Goal: Task Accomplishment & Management: Use online tool/utility

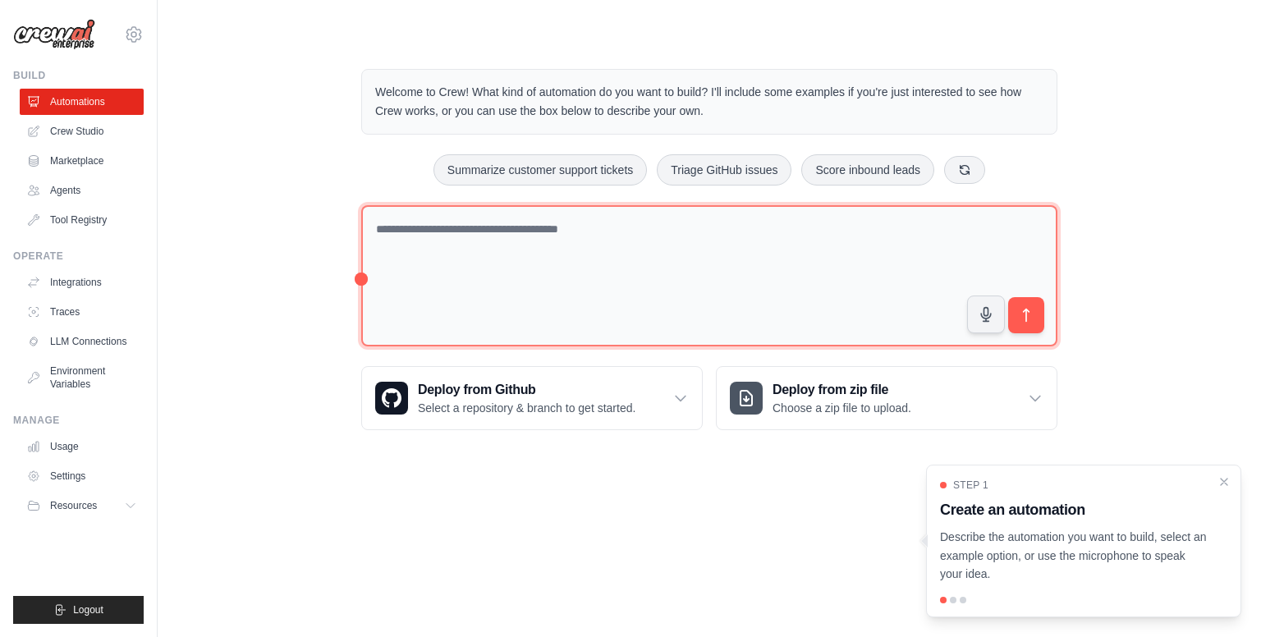
click at [623, 254] on textarea at bounding box center [709, 276] width 696 height 142
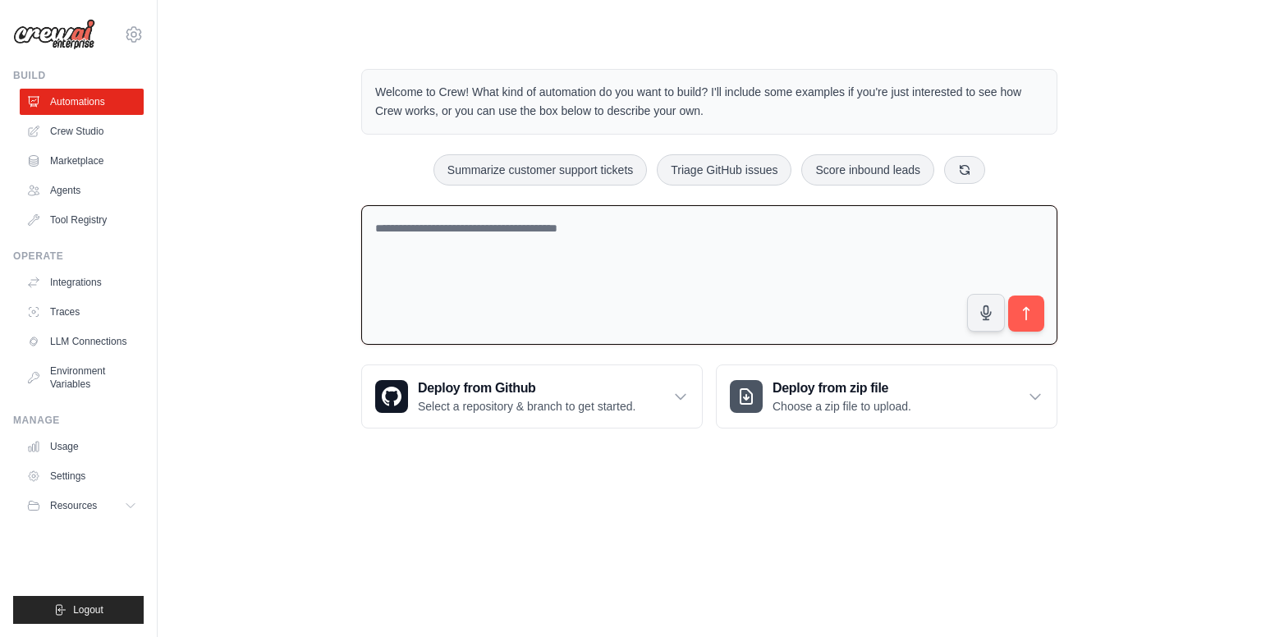
click at [575, 255] on textarea at bounding box center [709, 275] width 696 height 140
click at [122, 133] on link "Crew Studio" at bounding box center [83, 131] width 124 height 26
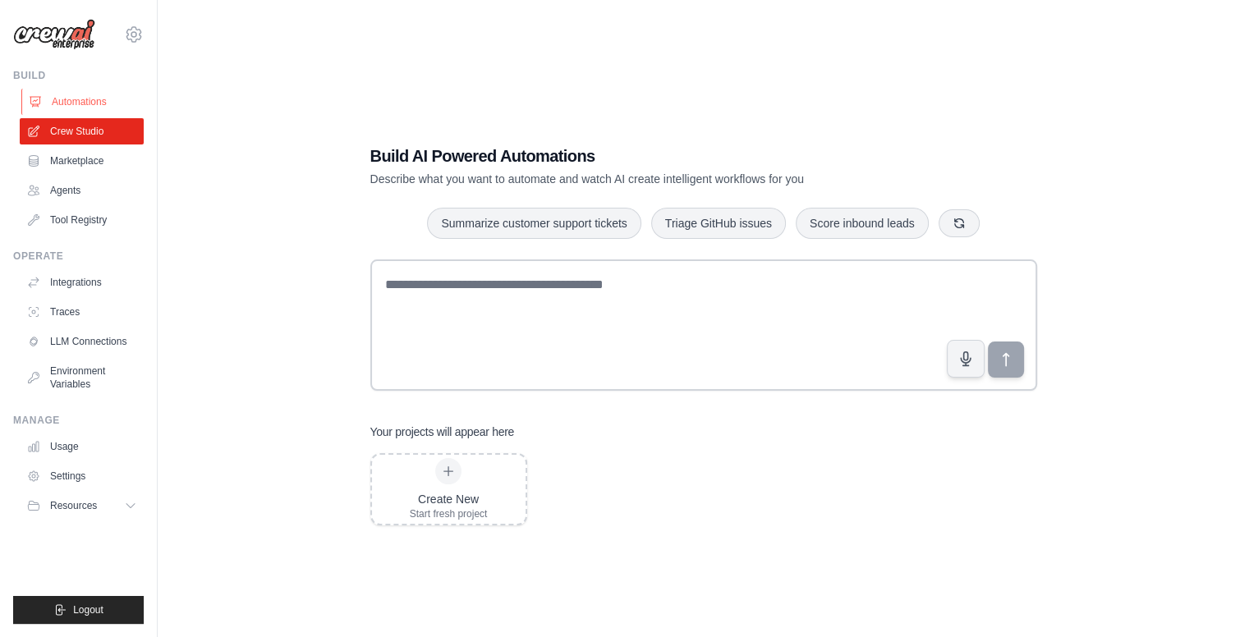
click at [100, 98] on link "Automations" at bounding box center [83, 102] width 124 height 26
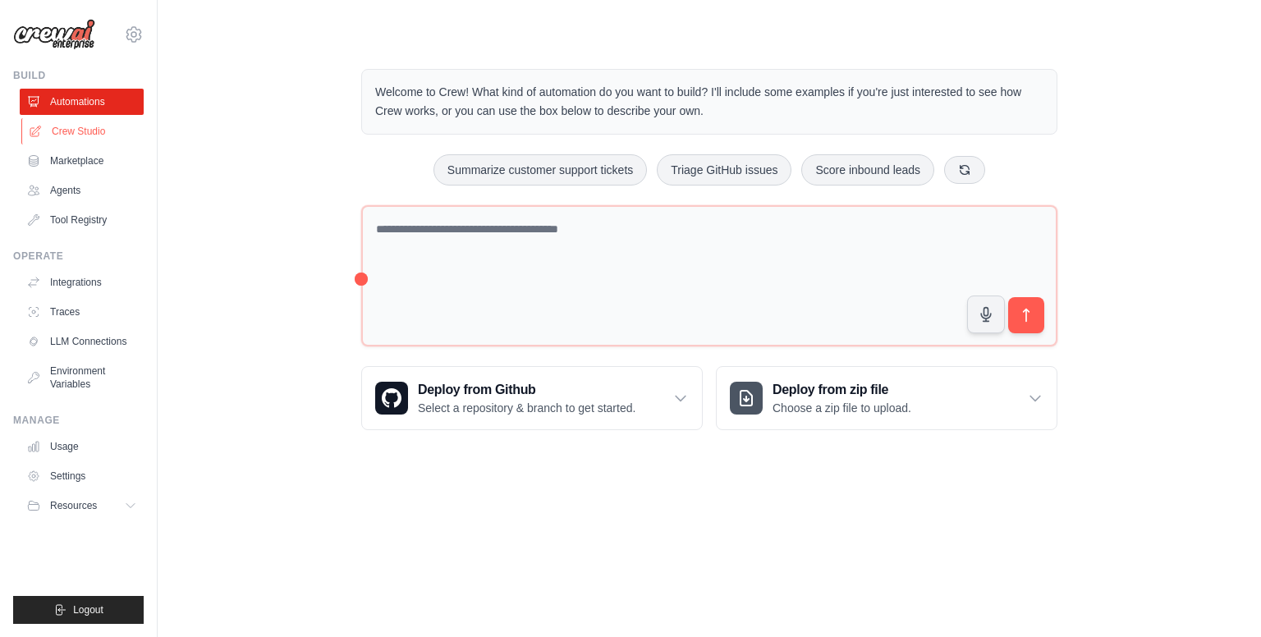
click at [115, 127] on link "Crew Studio" at bounding box center [83, 131] width 124 height 26
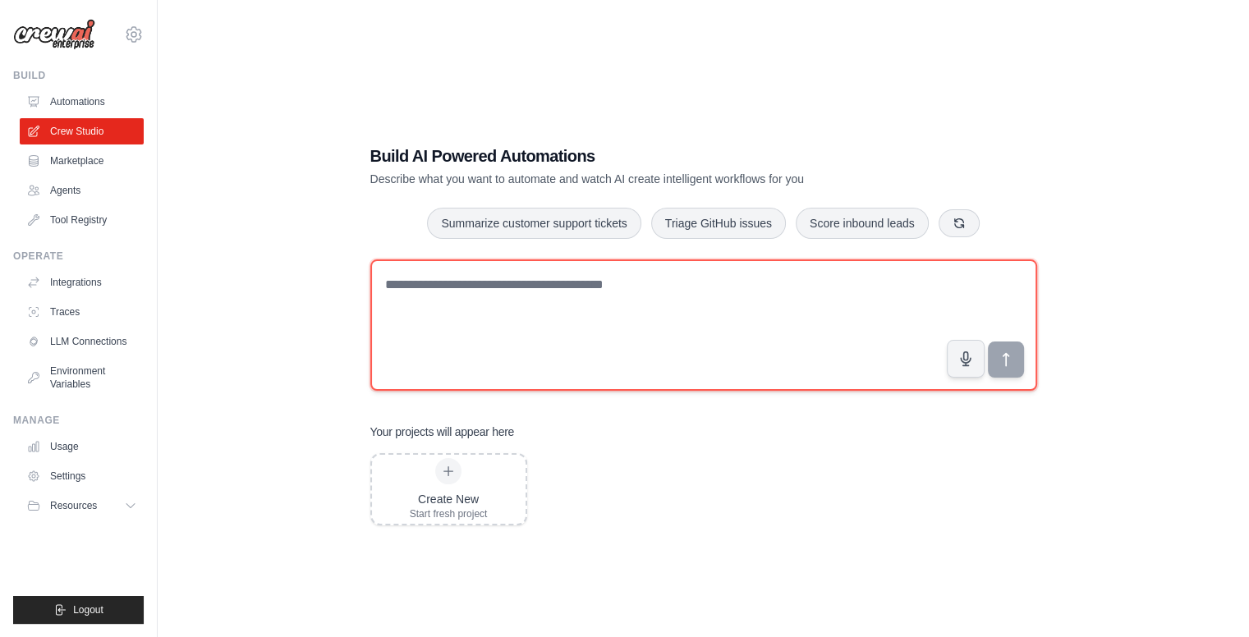
click at [459, 298] on textarea at bounding box center [703, 324] width 667 height 131
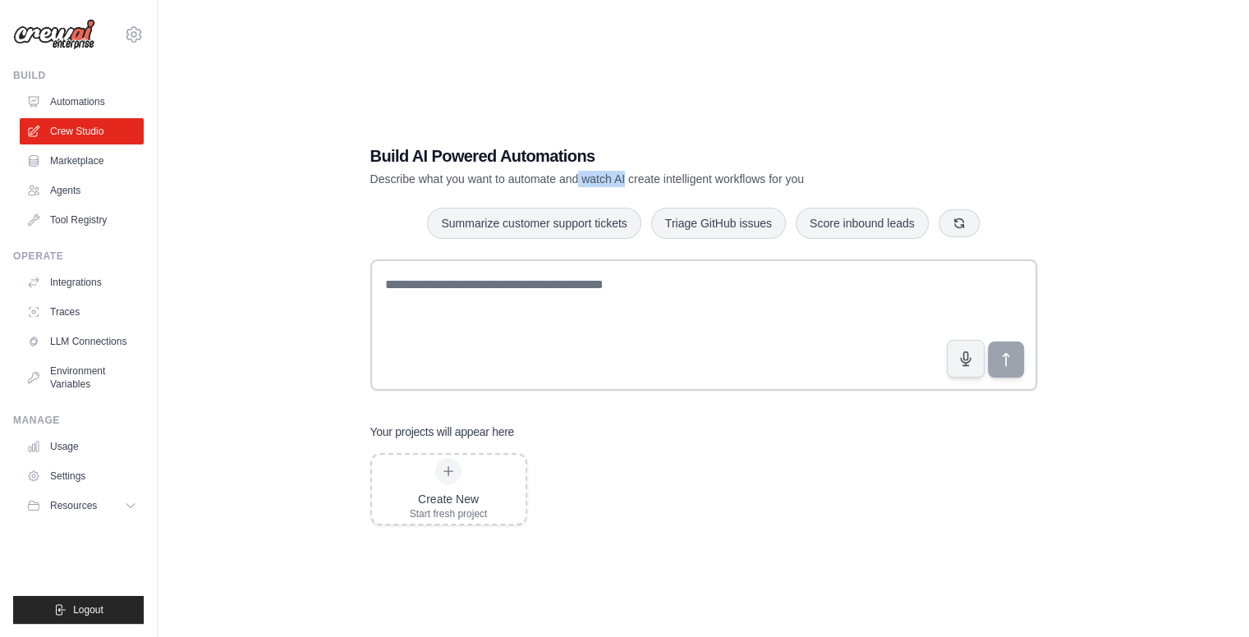
drag, startPoint x: 624, startPoint y: 177, endPoint x: 579, endPoint y: 178, distance: 45.2
click at [579, 178] on p "Describe what you want to automate and watch AI create intelligent workflows fo…" at bounding box center [646, 179] width 552 height 16
click at [588, 181] on p "Describe what you want to automate and watch AI create intelligent workflows fo…" at bounding box center [646, 179] width 552 height 16
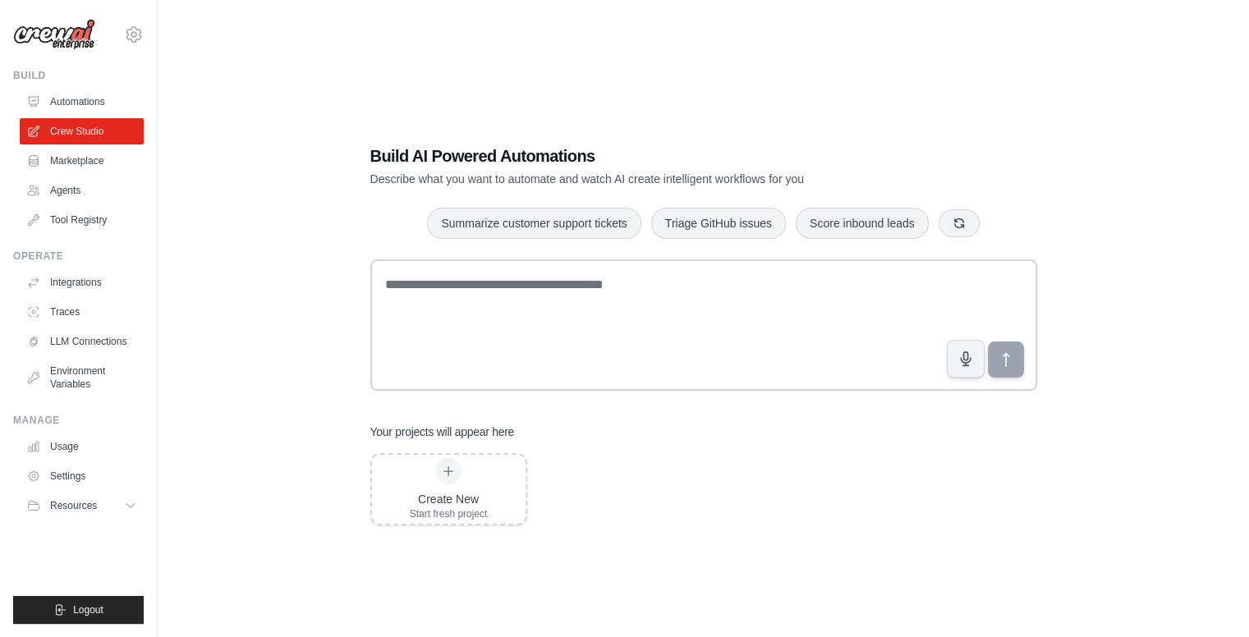
click at [604, 179] on p "Describe what you want to automate and watch AI create intelligent workflows fo…" at bounding box center [646, 179] width 552 height 16
click at [631, 178] on p "Describe what you want to automate and watch AI create intelligent workflows fo…" at bounding box center [646, 179] width 552 height 16
click at [668, 178] on p "Describe what you want to automate and watch AI create intelligent workflows fo…" at bounding box center [646, 179] width 552 height 16
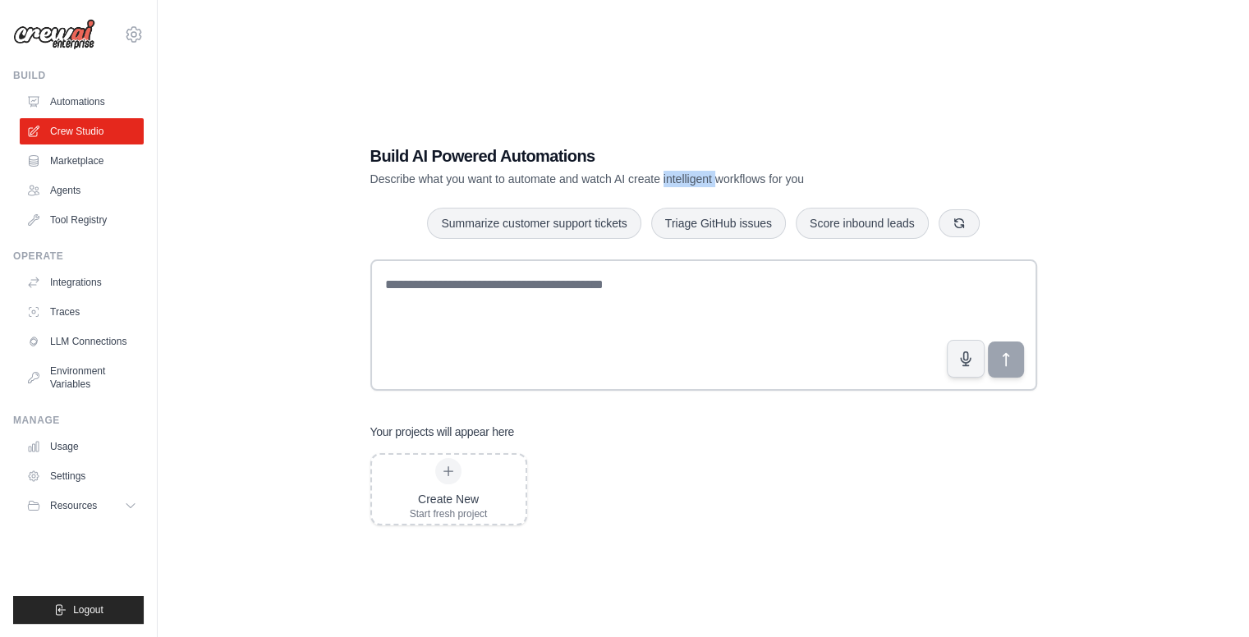
click at [668, 178] on p "Describe what you want to automate and watch AI create intelligent workflows fo…" at bounding box center [646, 179] width 552 height 16
click at [742, 172] on p "Describe what you want to automate and watch AI create intelligent workflows fo…" at bounding box center [646, 179] width 552 height 16
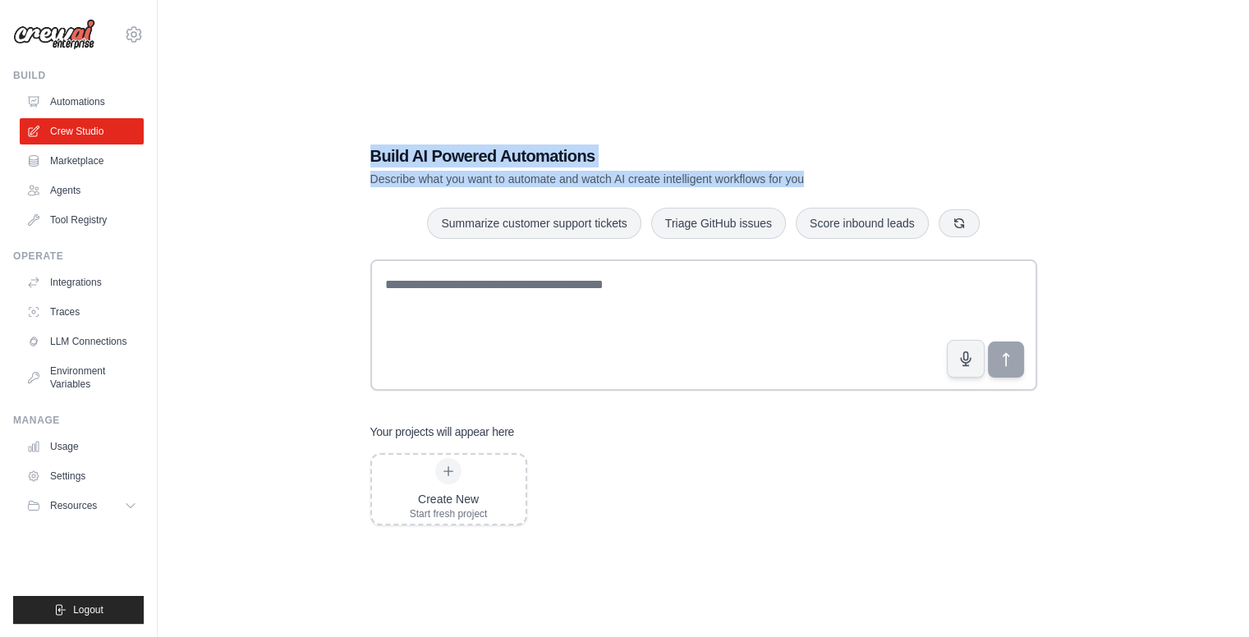
drag, startPoint x: 813, startPoint y: 175, endPoint x: 369, endPoint y: 153, distance: 444.8
click at [369, 153] on div "Build AI Powered Automations Describe what you want to automate and watch AI cr…" at bounding box center [704, 335] width 706 height 434
drag, startPoint x: 371, startPoint y: 155, endPoint x: 808, endPoint y: 173, distance: 437.2
click at [808, 173] on div "Build AI Powered Automations Describe what you want to automate and watch AI cr…" at bounding box center [646, 166] width 552 height 43
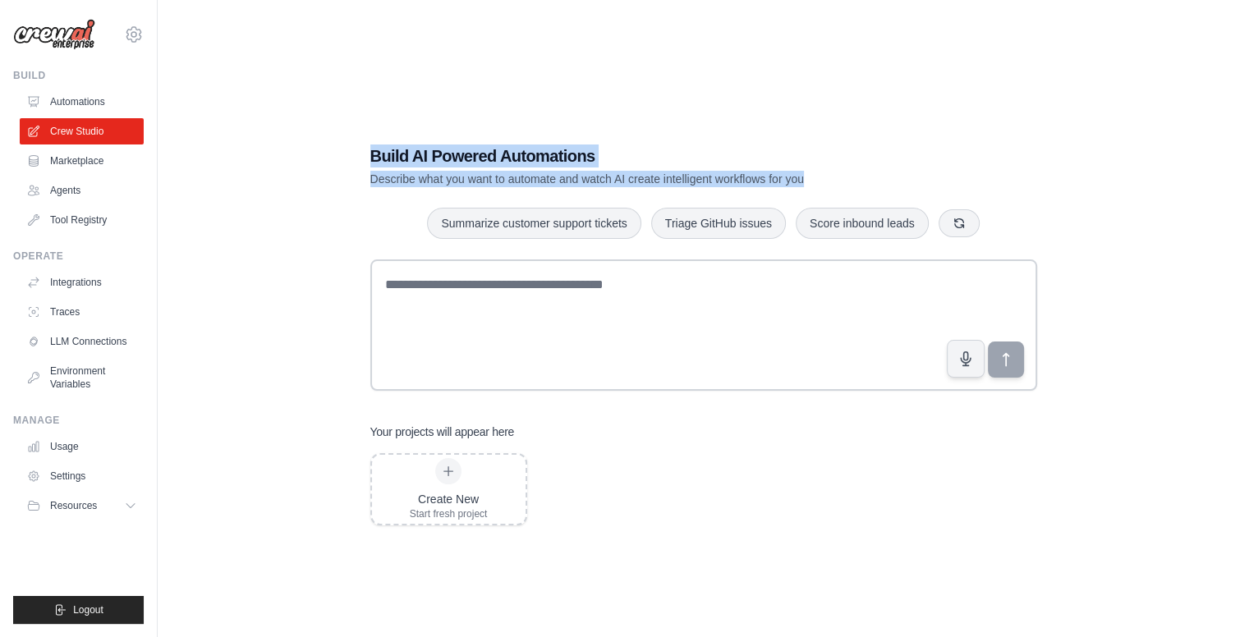
click at [808, 173] on p "Describe what you want to automate and watch AI create intelligent workflows fo…" at bounding box center [646, 179] width 552 height 16
drag, startPoint x: 802, startPoint y: 177, endPoint x: 351, endPoint y: 163, distance: 451.0
click at [351, 163] on div "Build AI Powered Automations Describe what you want to automate and watch AI cr…" at bounding box center [704, 335] width 706 height 434
click at [370, 161] on h1 "Build AI Powered Automations" at bounding box center [646, 156] width 552 height 23
drag, startPoint x: 368, startPoint y: 155, endPoint x: 806, endPoint y: 172, distance: 438.8
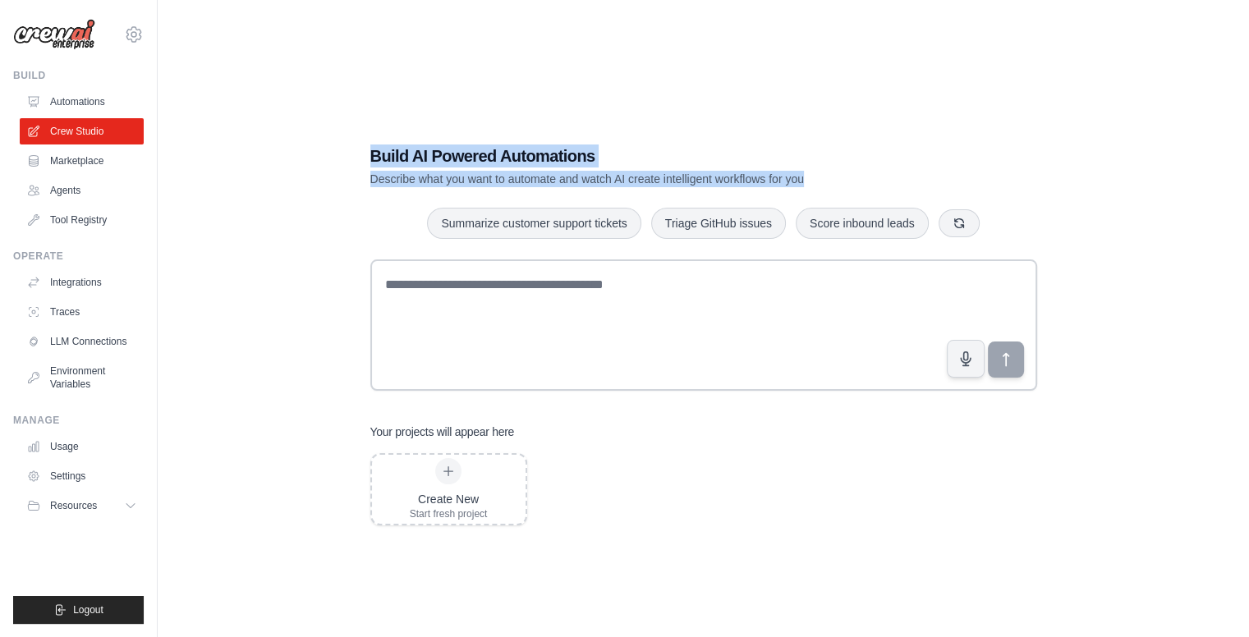
click at [806, 172] on div "Build AI Powered Automations Describe what you want to automate and watch AI cr…" at bounding box center [704, 335] width 706 height 434
click at [806, 172] on p "Describe what you want to automate and watch AI create intelligent workflows fo…" at bounding box center [646, 179] width 552 height 16
drag, startPoint x: 805, startPoint y: 176, endPoint x: 371, endPoint y: 151, distance: 434.2
click at [371, 151] on div "Build AI Powered Automations Describe what you want to automate and watch AI cr…" at bounding box center [646, 166] width 552 height 43
click at [371, 151] on h1 "Build AI Powered Automations" at bounding box center [646, 156] width 552 height 23
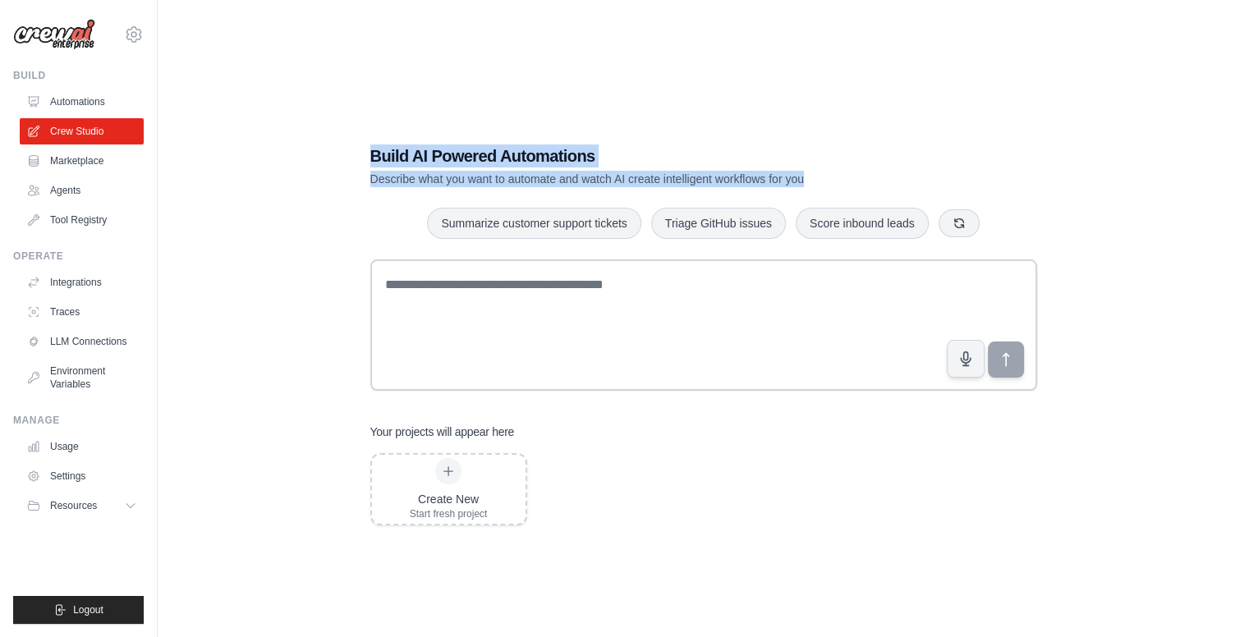
drag, startPoint x: 371, startPoint y: 154, endPoint x: 813, endPoint y: 169, distance: 442.0
click at [813, 169] on div "Build AI Powered Automations Describe what you want to automate and watch AI cr…" at bounding box center [646, 166] width 552 height 43
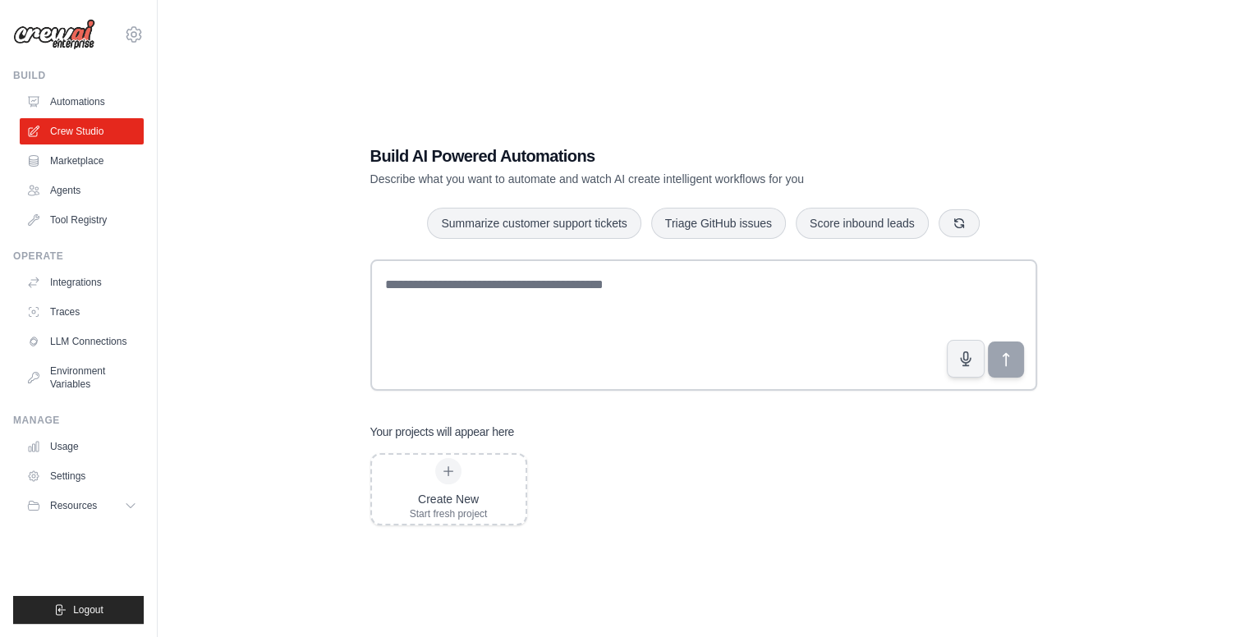
click at [783, 181] on p "Describe what you want to automate and watch AI create intelligent workflows fo…" at bounding box center [646, 179] width 552 height 16
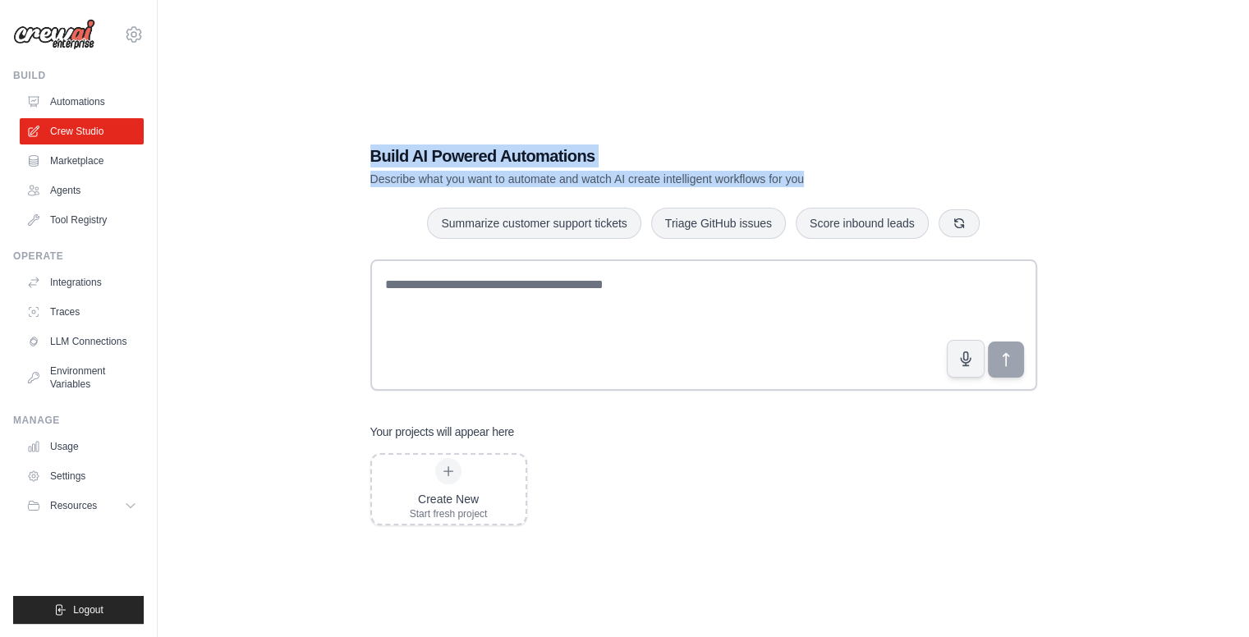
drag, startPoint x: 803, startPoint y: 180, endPoint x: 369, endPoint y: 152, distance: 435.3
click at [369, 152] on div "Build AI Powered Automations Describe what you want to automate and watch AI cr…" at bounding box center [704, 335] width 706 height 434
drag, startPoint x: 369, startPoint y: 152, endPoint x: 785, endPoint y: 173, distance: 416.9
click at [785, 173] on div "Build AI Powered Automations Describe what you want to automate and watch AI cr…" at bounding box center [704, 335] width 706 height 434
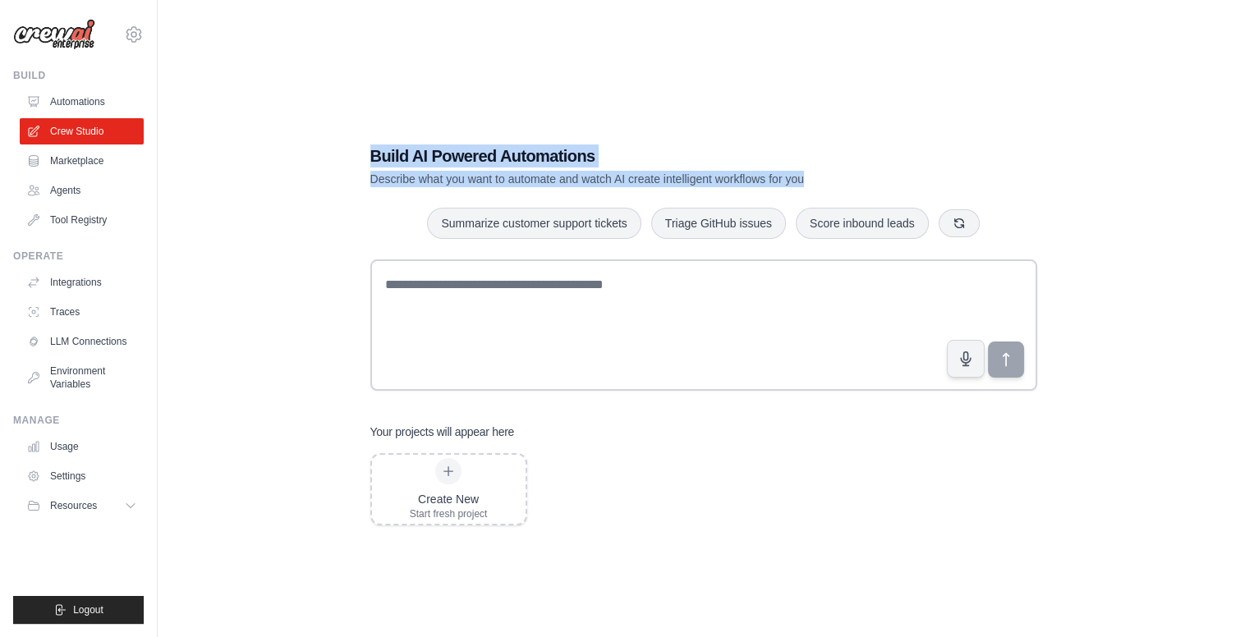
click at [785, 173] on p "Describe what you want to automate and watch AI create intelligent workflows fo…" at bounding box center [646, 179] width 552 height 16
drag, startPoint x: 808, startPoint y: 175, endPoint x: 372, endPoint y: 149, distance: 436.8
click at [372, 149] on div "Build AI Powered Automations Describe what you want to automate and watch AI cr…" at bounding box center [646, 166] width 552 height 43
click at [372, 149] on h1 "Build AI Powered Automations" at bounding box center [646, 156] width 552 height 23
drag, startPoint x: 372, startPoint y: 152, endPoint x: 812, endPoint y: 172, distance: 440.6
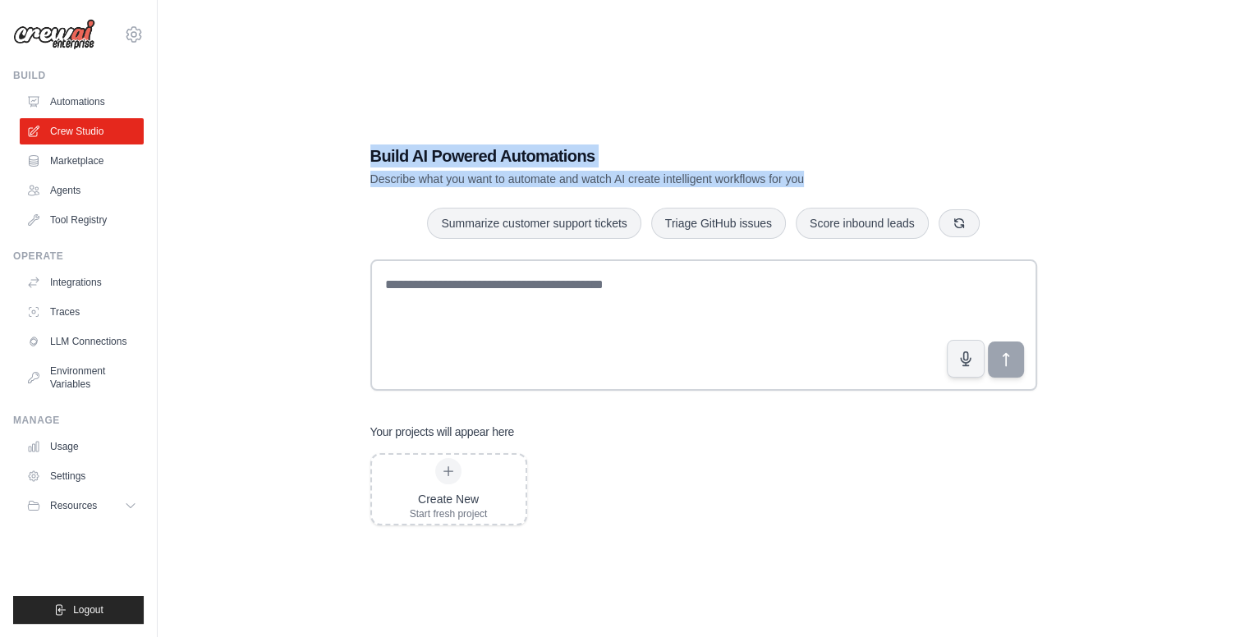
click at [812, 172] on div "Build AI Powered Automations Describe what you want to automate and watch AI cr…" at bounding box center [646, 166] width 552 height 43
click at [812, 172] on p "Describe what you want to automate and watch AI create intelligent workflows fo…" at bounding box center [646, 179] width 552 height 16
drag, startPoint x: 370, startPoint y: 158, endPoint x: 808, endPoint y: 170, distance: 438.6
click at [808, 170] on div "Build AI Powered Automations Describe what you want to automate and watch AI cr…" at bounding box center [646, 166] width 552 height 43
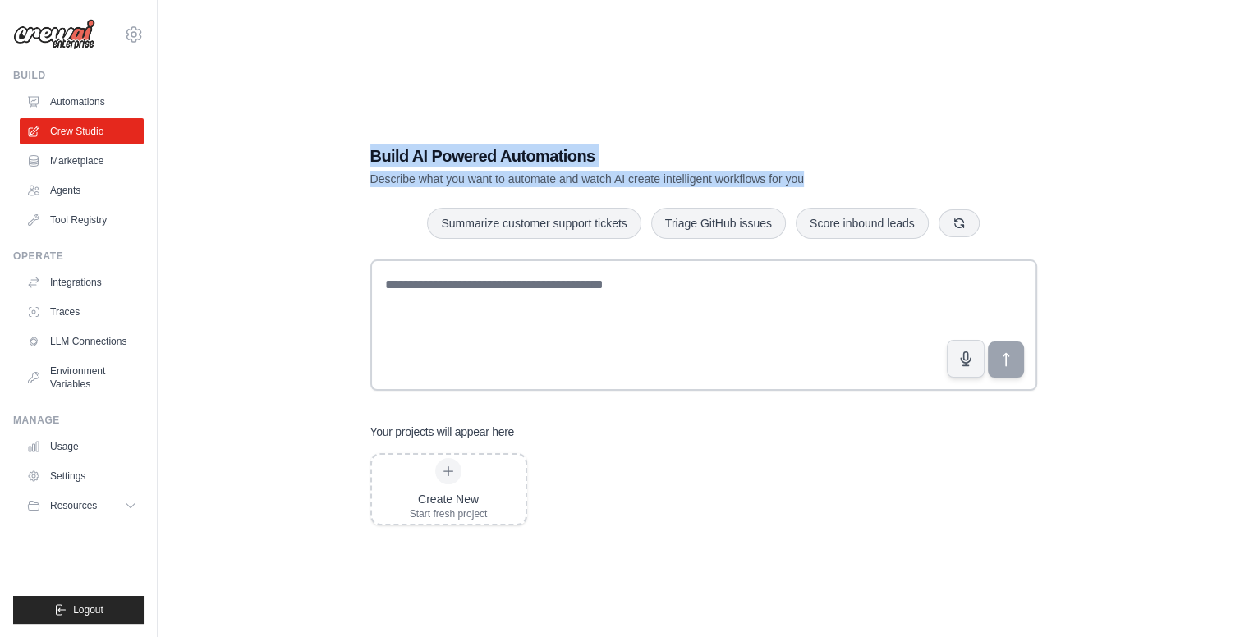
drag, startPoint x: 806, startPoint y: 181, endPoint x: 355, endPoint y: 153, distance: 451.7
click at [355, 153] on div "Build AI Powered Automations Describe what you want to automate and watch AI cr…" at bounding box center [704, 335] width 706 height 434
drag, startPoint x: 370, startPoint y: 153, endPoint x: 815, endPoint y: 175, distance: 444.8
click at [815, 175] on div "Build AI Powered Automations Describe what you want to automate and watch AI cr…" at bounding box center [646, 166] width 552 height 43
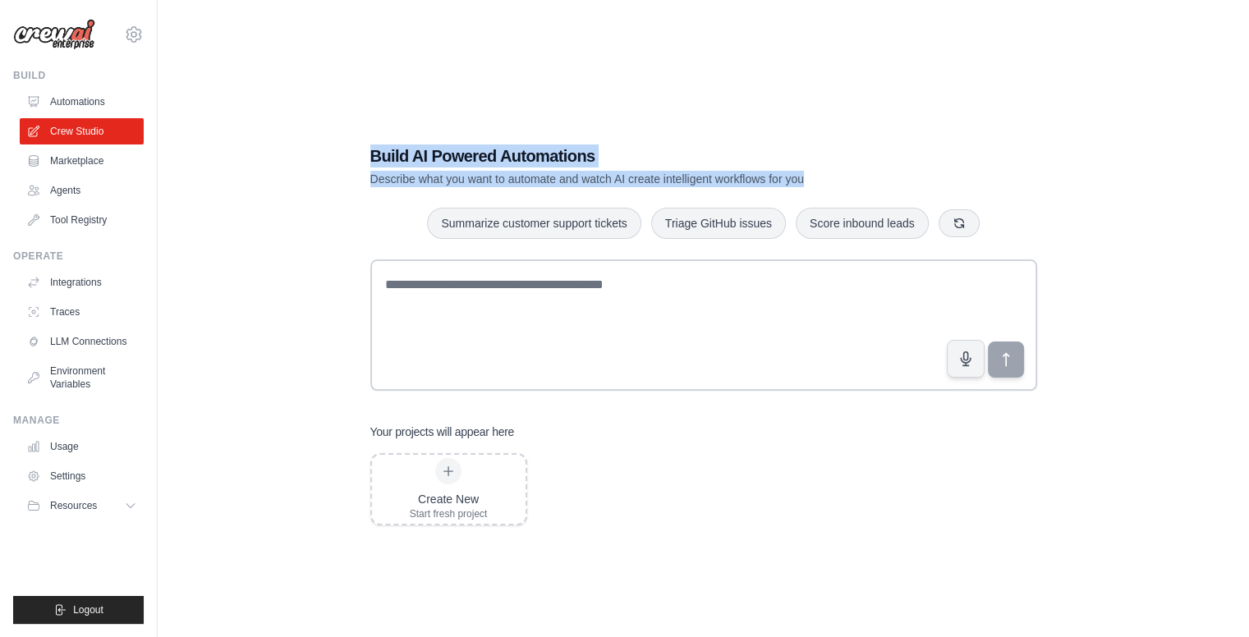
click at [815, 175] on p "Describe what you want to automate and watch AI create intelligent workflows fo…" at bounding box center [646, 179] width 552 height 16
drag, startPoint x: 799, startPoint y: 177, endPoint x: 408, endPoint y: 158, distance: 391.3
click at [408, 158] on div "Build AI Powered Automations Describe what you want to automate and watch AI cr…" at bounding box center [646, 166] width 552 height 43
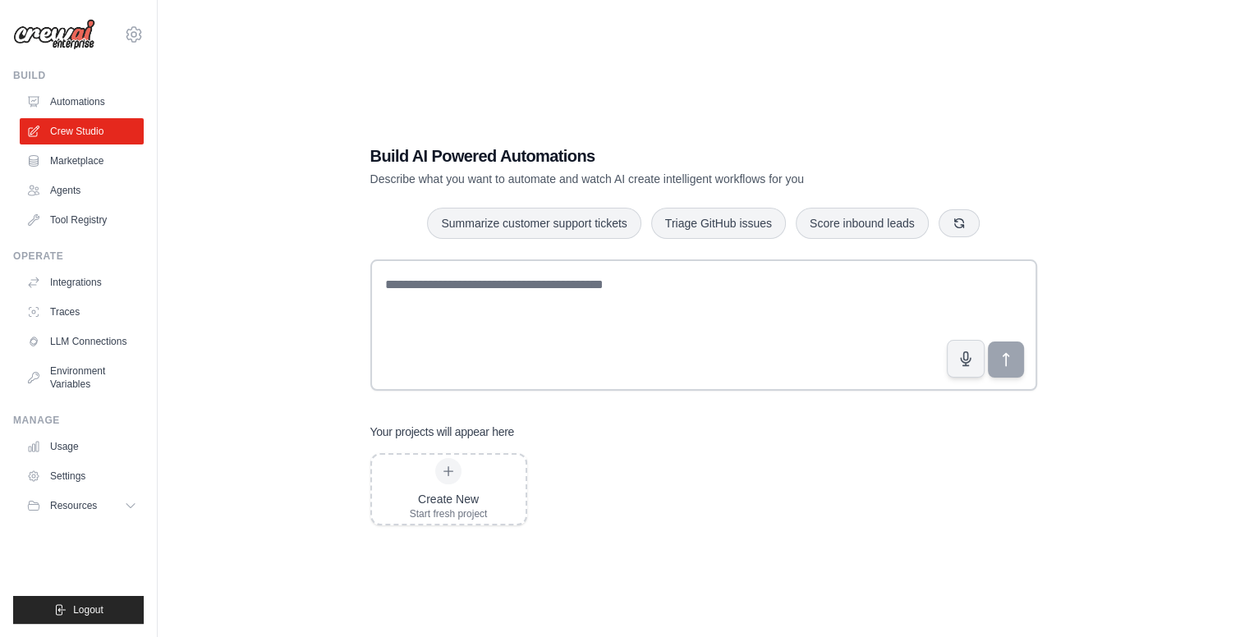
click at [398, 160] on h1 "Build AI Powered Automations" at bounding box center [646, 156] width 552 height 23
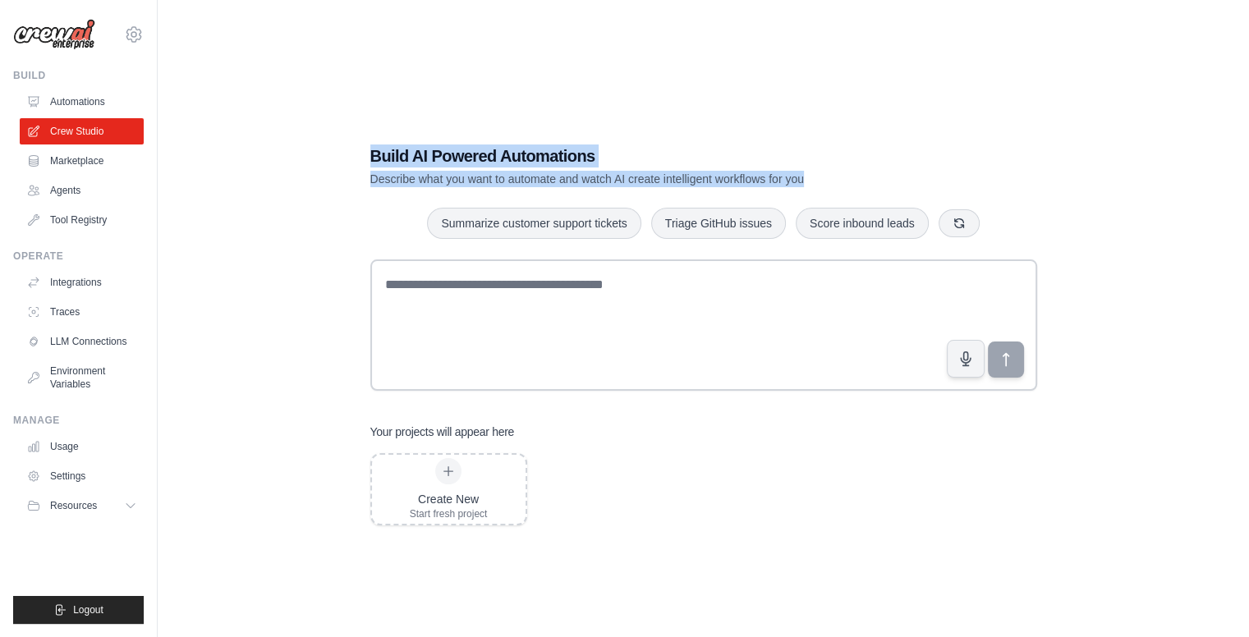
drag, startPoint x: 371, startPoint y: 158, endPoint x: 810, endPoint y: 177, distance: 438.8
click at [810, 177] on div "Build AI Powered Automations Describe what you want to automate and watch AI cr…" at bounding box center [646, 166] width 552 height 43
click at [810, 177] on p "Describe what you want to automate and watch AI create intelligent workflows fo…" at bounding box center [646, 179] width 552 height 16
drag, startPoint x: 805, startPoint y: 178, endPoint x: 361, endPoint y: 166, distance: 443.6
click at [361, 166] on div "Build AI Powered Automations Describe what you want to automate and watch AI cr…" at bounding box center [704, 335] width 706 height 434
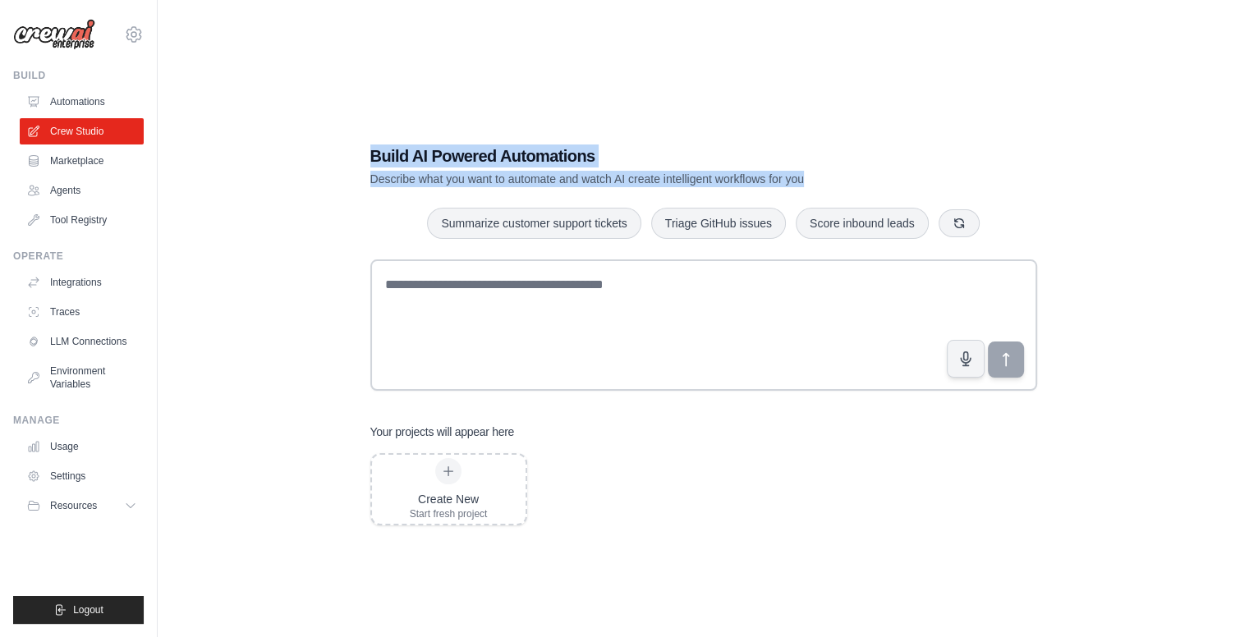
click at [361, 166] on div "Build AI Powered Automations Describe what you want to automate and watch AI cr…" at bounding box center [704, 335] width 706 height 434
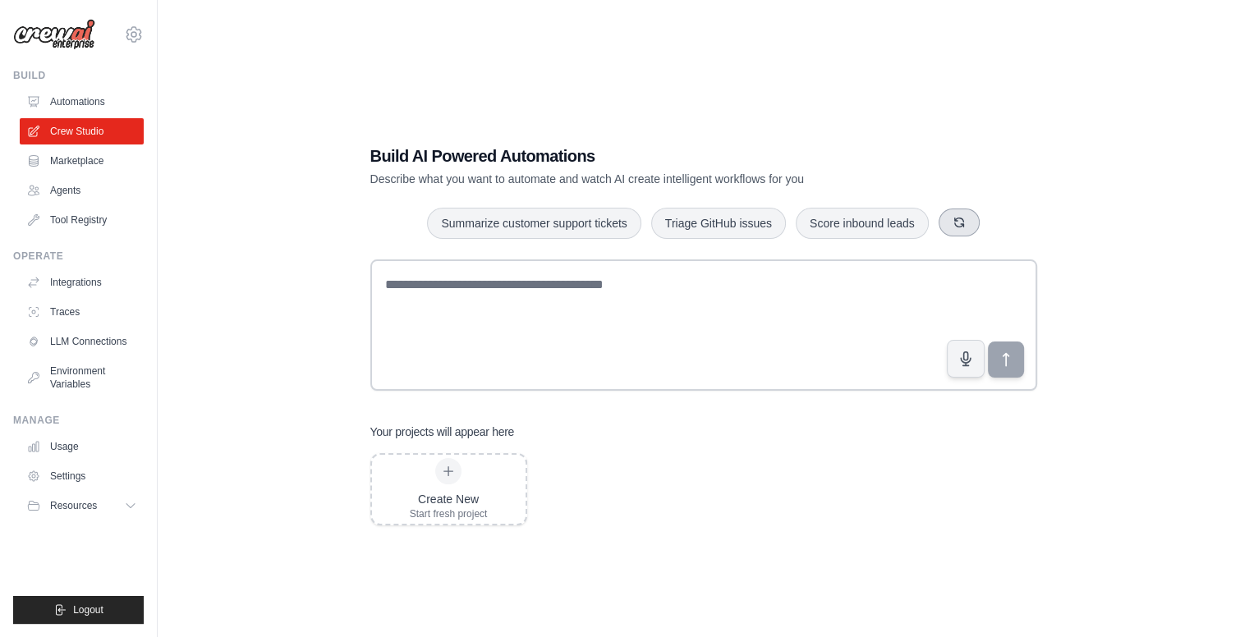
click at [952, 227] on icon "button" at bounding box center [958, 222] width 13 height 13
click at [952, 227] on icon "button" at bounding box center [953, 222] width 9 height 9
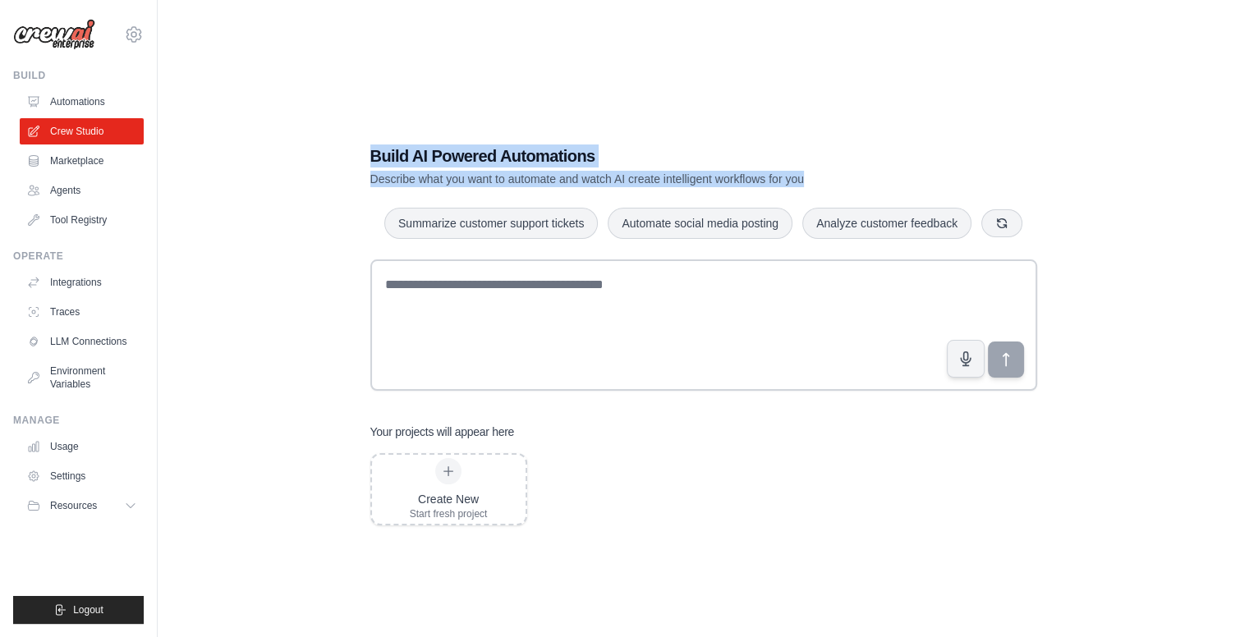
drag, startPoint x: 808, startPoint y: 181, endPoint x: 343, endPoint y: 155, distance: 465.5
click at [343, 155] on div "Build AI Powered Automations Describe what you want to automate and watch AI cr…" at bounding box center [703, 334] width 1039 height 637
click at [381, 145] on h1 "Build AI Powered Automations" at bounding box center [646, 156] width 552 height 23
click at [368, 150] on div "Build AI Powered Automations Describe what you want to automate and watch AI cr…" at bounding box center [704, 335] width 706 height 434
drag, startPoint x: 373, startPoint y: 154, endPoint x: 810, endPoint y: 173, distance: 437.3
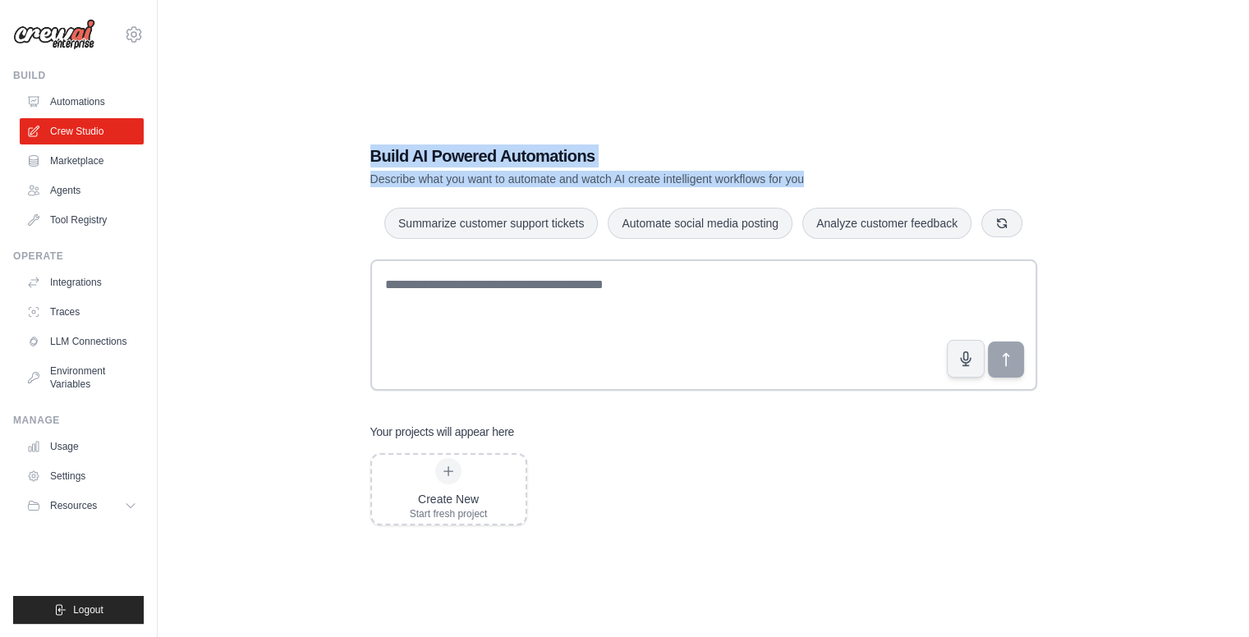
click at [810, 173] on div "Build AI Powered Automations Describe what you want to automate and watch AI cr…" at bounding box center [646, 166] width 552 height 43
click at [810, 173] on p "Describe what you want to automate and watch AI create intelligent workflows fo…" at bounding box center [646, 179] width 552 height 16
drag, startPoint x: 805, startPoint y: 178, endPoint x: 359, endPoint y: 158, distance: 446.3
click at [359, 158] on div "Build AI Powered Automations Describe what you want to automate and watch AI cr…" at bounding box center [704, 335] width 706 height 434
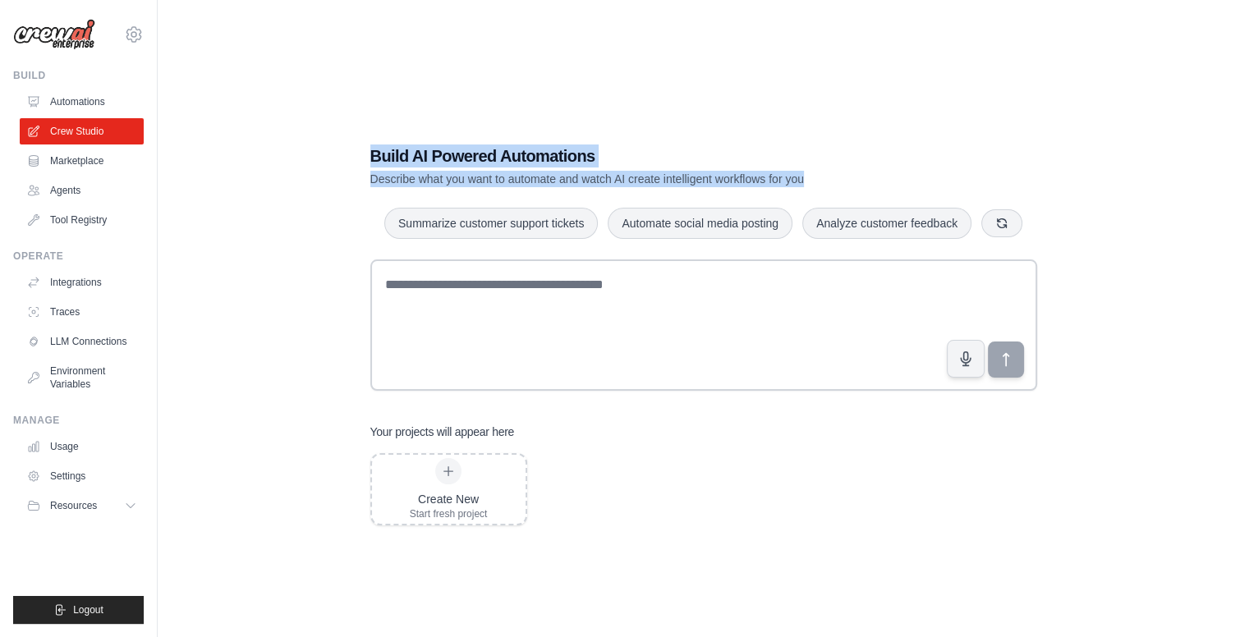
drag, startPoint x: 368, startPoint y: 155, endPoint x: 825, endPoint y: 175, distance: 457.8
click at [825, 175] on div "Build AI Powered Automations Describe what you want to automate and watch AI cr…" at bounding box center [704, 335] width 706 height 434
click at [825, 175] on p "Describe what you want to automate and watch AI create intelligent workflows fo…" at bounding box center [646, 179] width 552 height 16
drag, startPoint x: 801, startPoint y: 178, endPoint x: 370, endPoint y: 154, distance: 432.6
click at [370, 154] on div "Build AI Powered Automations Describe what you want to automate and watch AI cr…" at bounding box center [646, 166] width 552 height 43
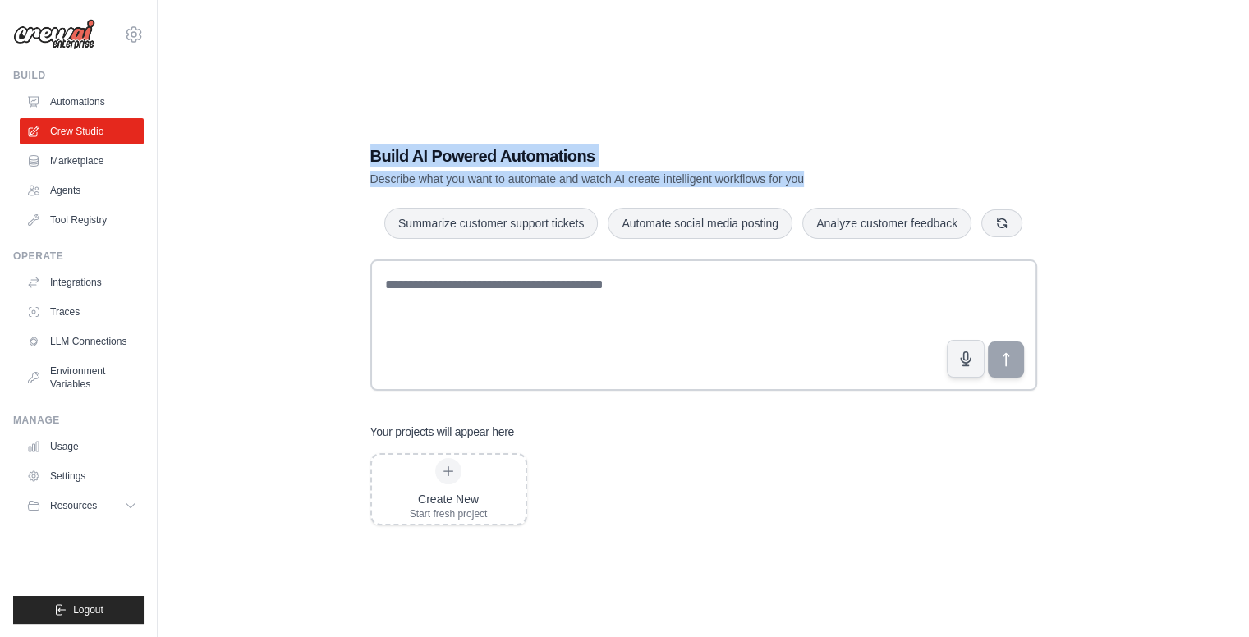
click at [370, 154] on h1 "Build AI Powered Automations" at bounding box center [646, 156] width 552 height 23
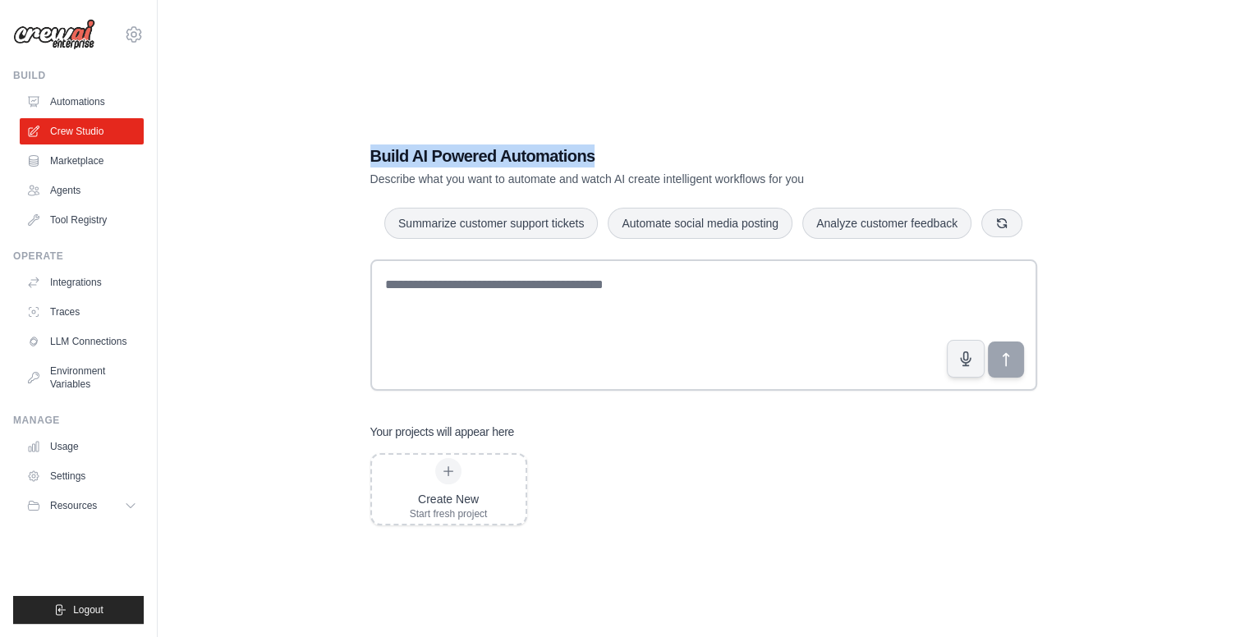
drag, startPoint x: 370, startPoint y: 154, endPoint x: 505, endPoint y: 150, distance: 135.5
click at [505, 150] on h1 "Build AI Powered Automations" at bounding box center [646, 156] width 552 height 23
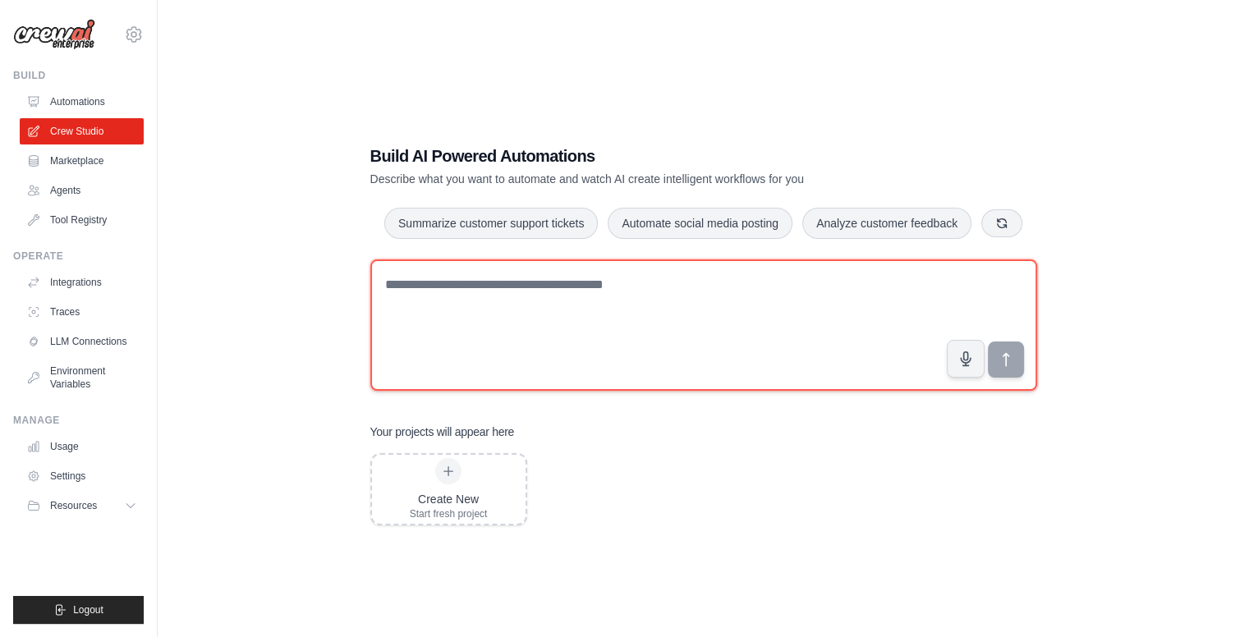
click at [727, 326] on textarea at bounding box center [703, 324] width 667 height 131
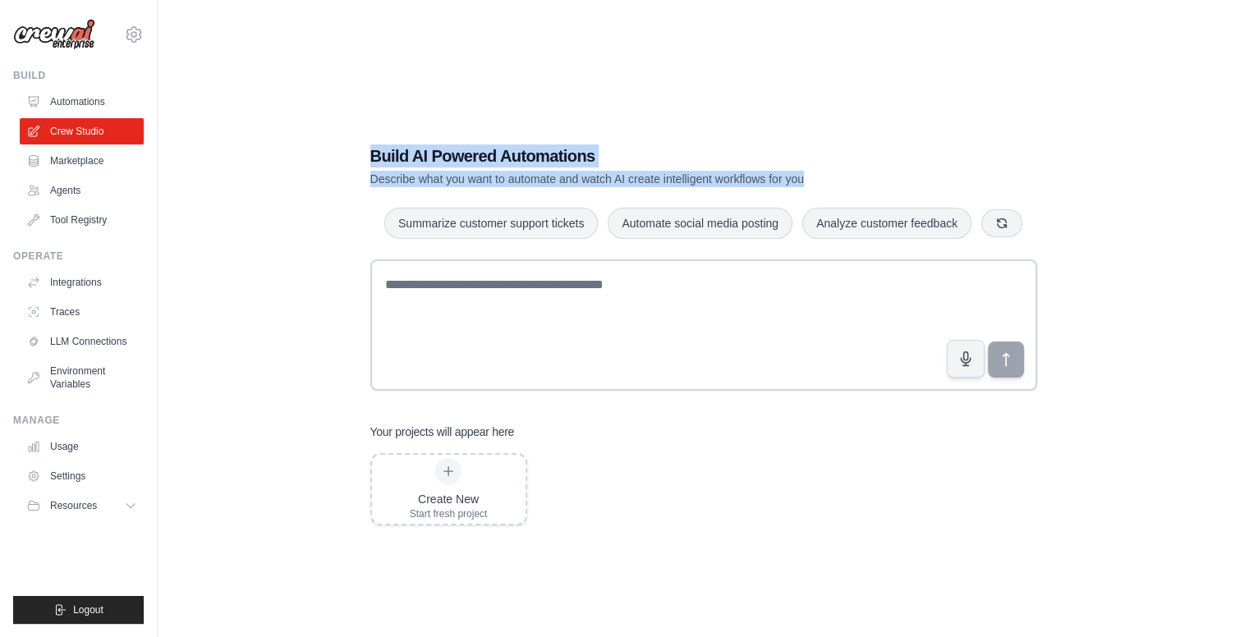
drag, startPoint x: 818, startPoint y: 183, endPoint x: 374, endPoint y: 158, distance: 445.0
click at [374, 158] on div "Build AI Powered Automations Describe what you want to automate and watch AI cr…" at bounding box center [646, 166] width 552 height 43
click at [374, 158] on h1 "Build AI Powered Automations" at bounding box center [646, 156] width 552 height 23
drag, startPoint x: 368, startPoint y: 151, endPoint x: 833, endPoint y: 172, distance: 466.0
click at [833, 172] on div "Build AI Powered Automations Describe what you want to automate and watch AI cr…" at bounding box center [704, 335] width 706 height 434
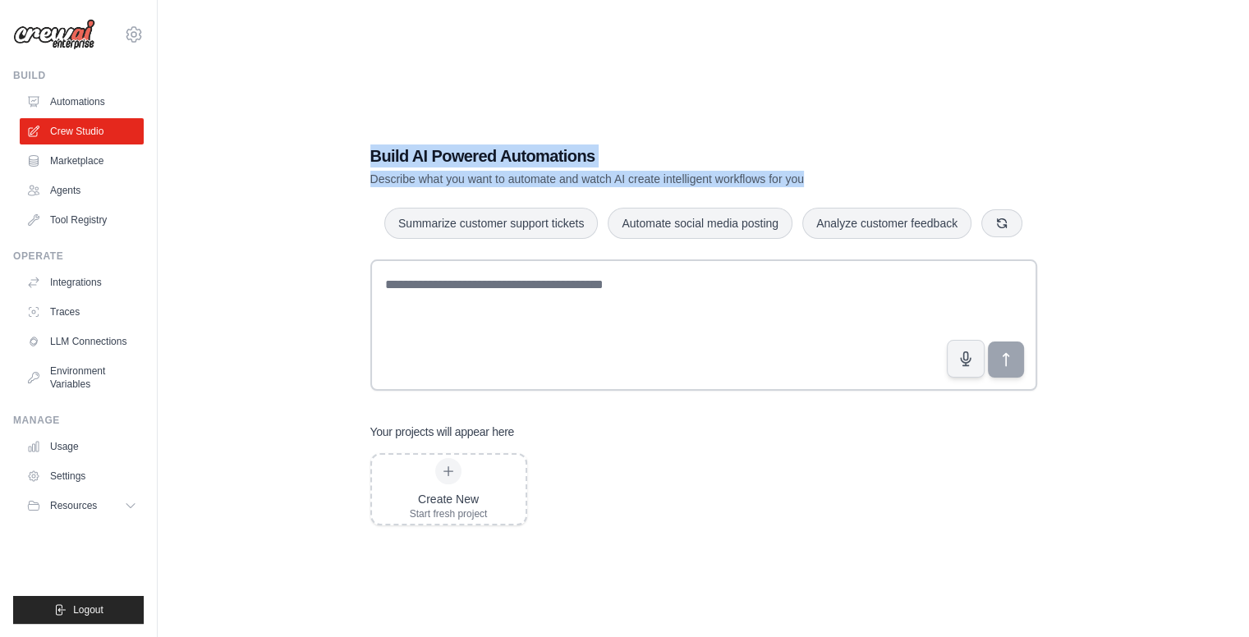
click at [833, 172] on p "Describe what you want to automate and watch AI create intelligent workflows fo…" at bounding box center [646, 179] width 552 height 16
